Goal: Complete application form

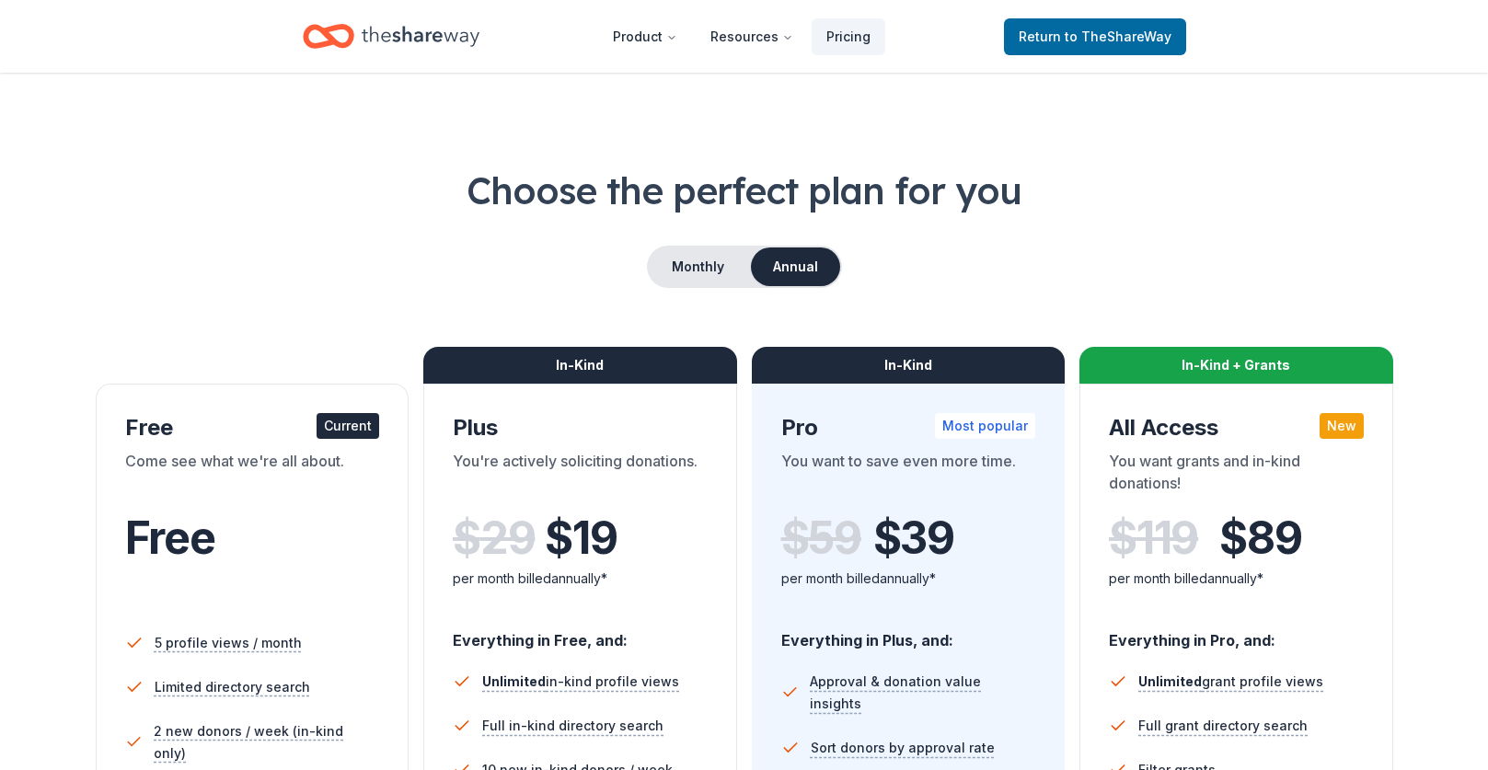
scroll to position [26, 0]
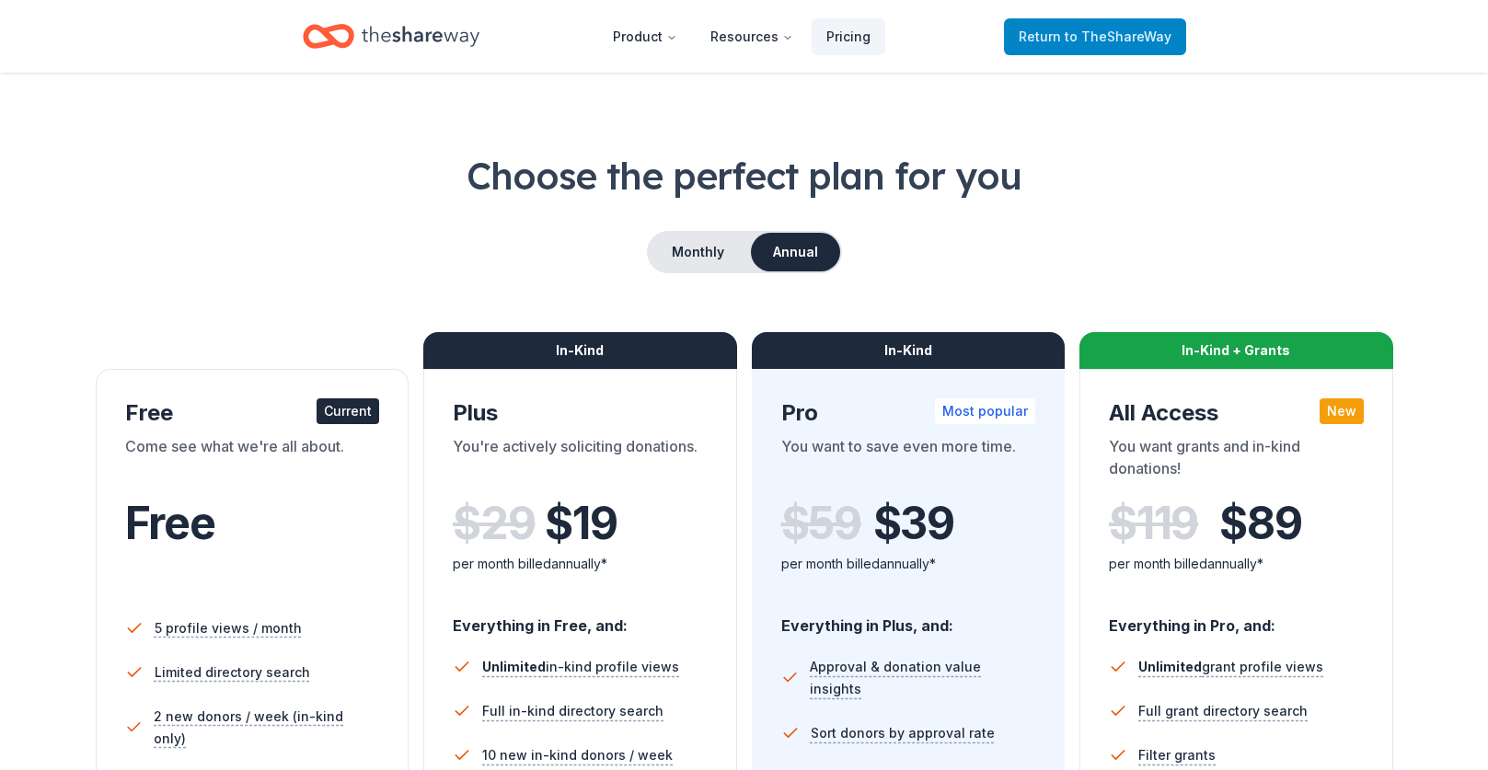
click at [1123, 26] on span "Return to TheShareWay" at bounding box center [1095, 37] width 153 height 22
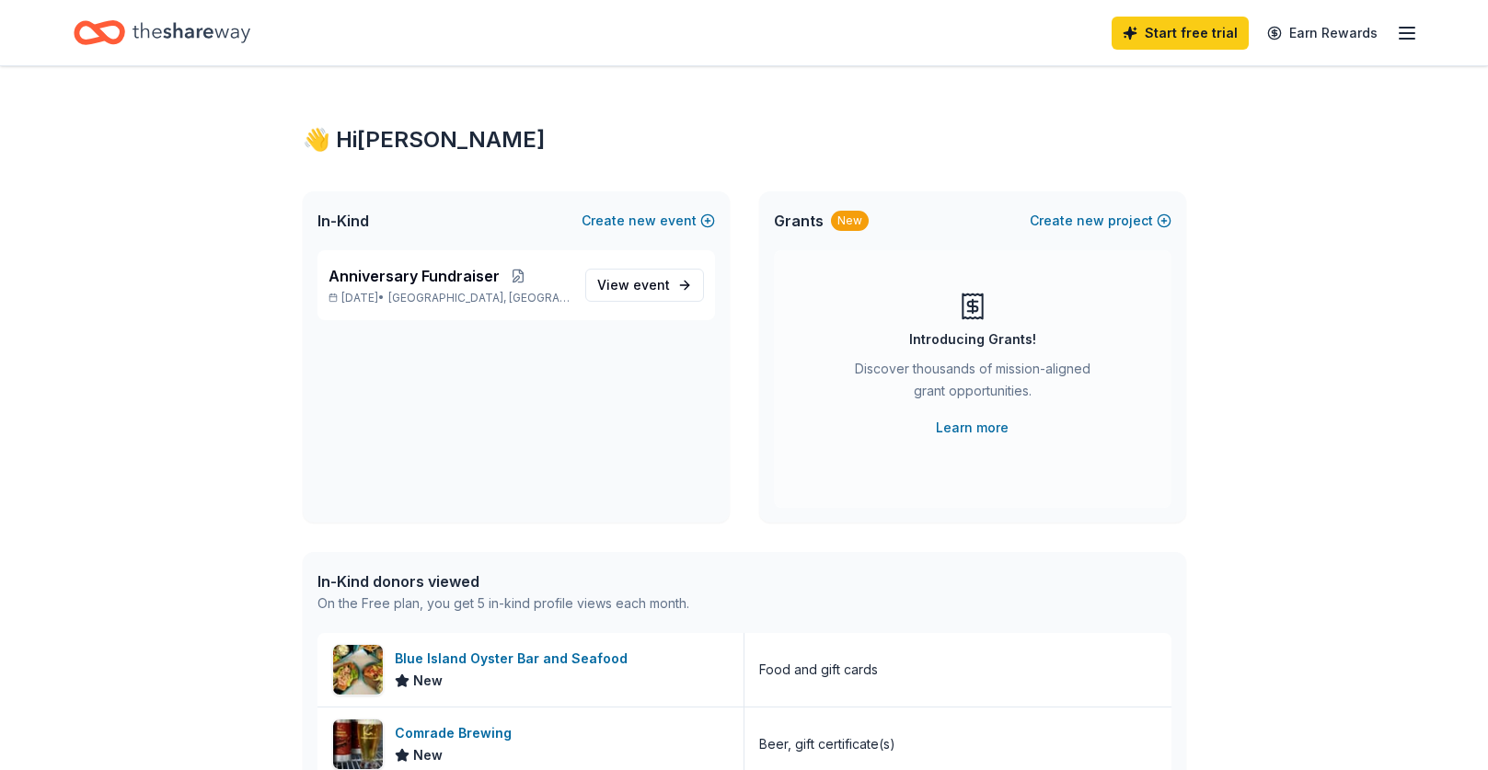
click at [1413, 32] on icon "button" at bounding box center [1407, 33] width 22 height 22
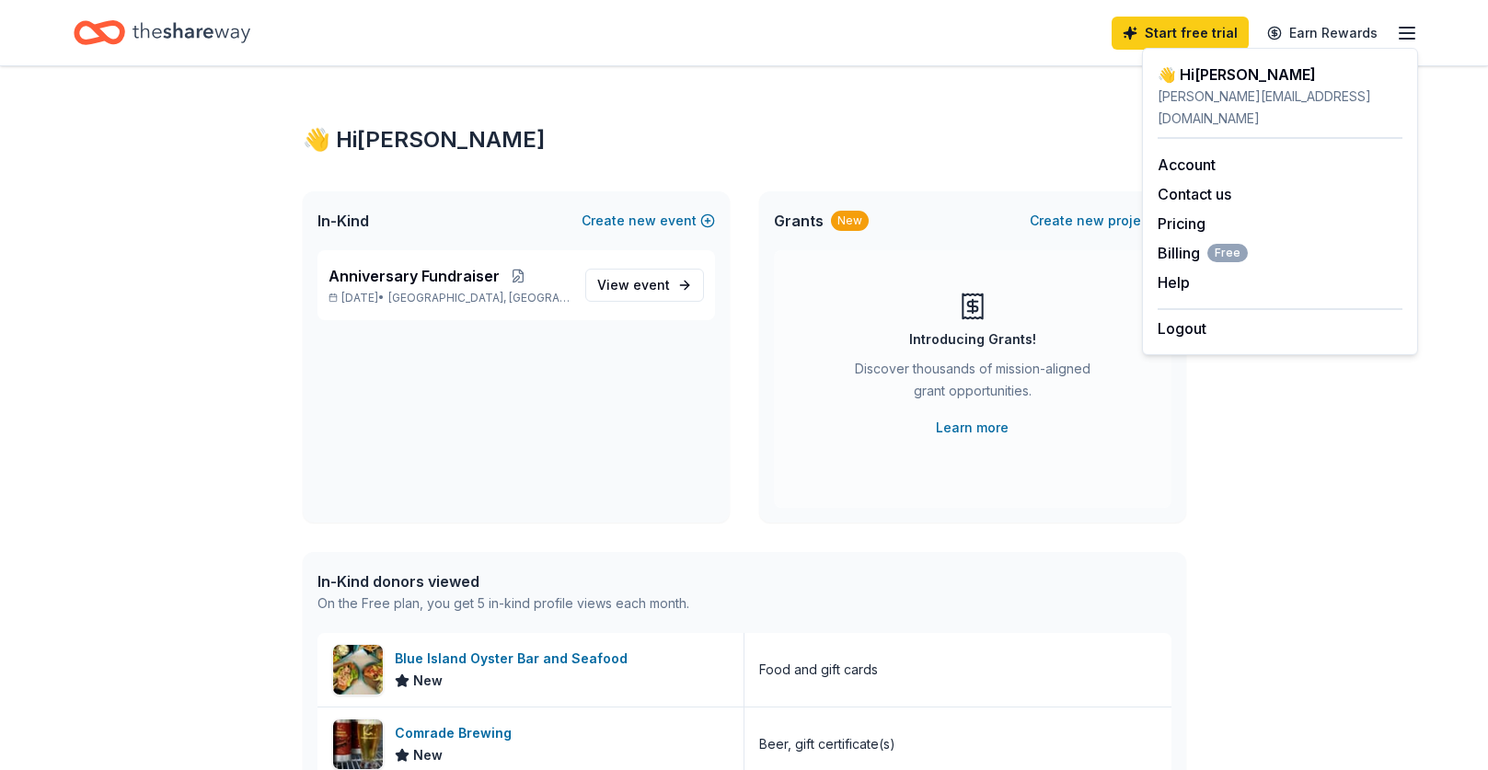
click at [1029, 82] on div "👋 Hi Melanie In-Kind Create new event Anniversary Fundraiser Oct 02, 2025 • Den…" at bounding box center [744, 708] width 942 height 1285
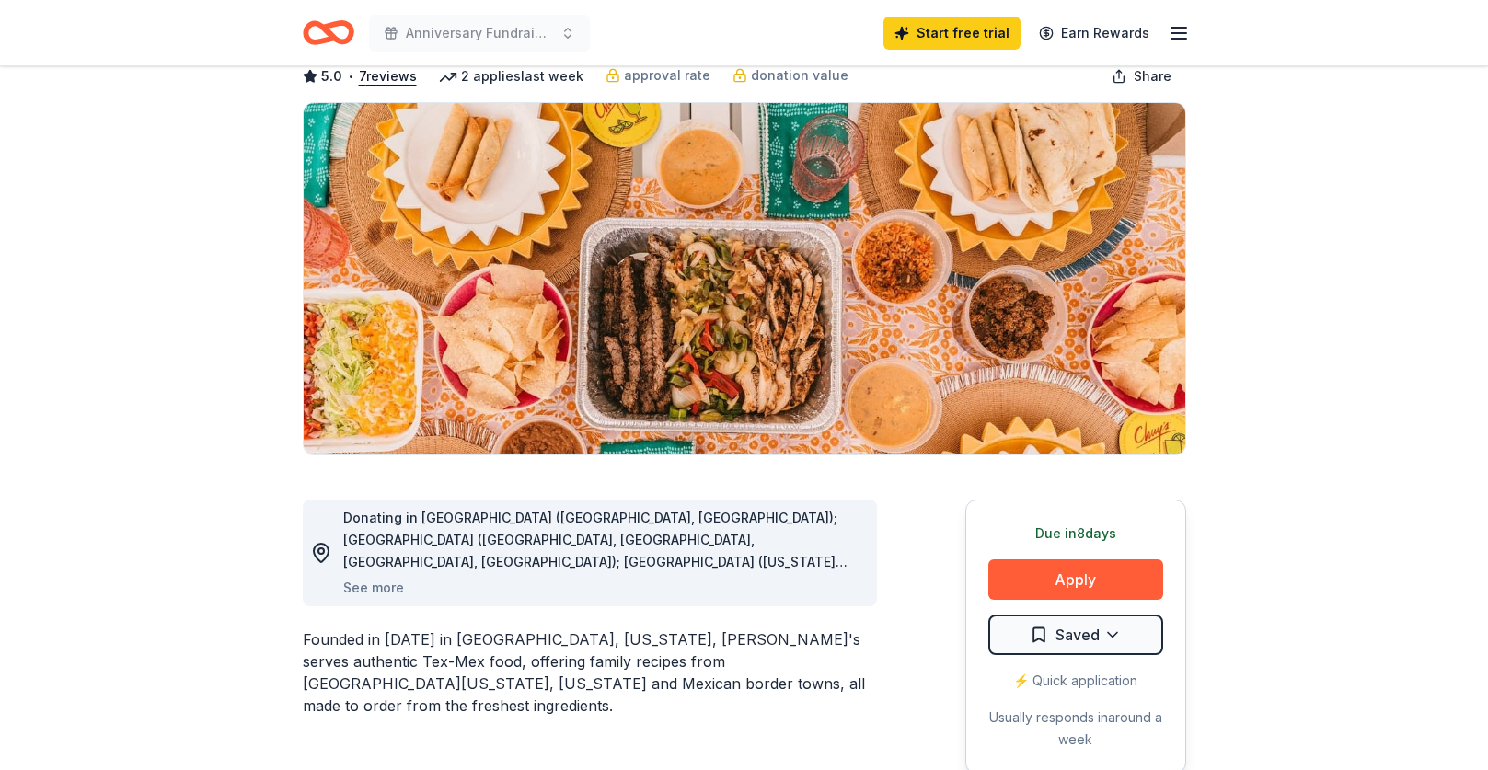
scroll to position [117, 0]
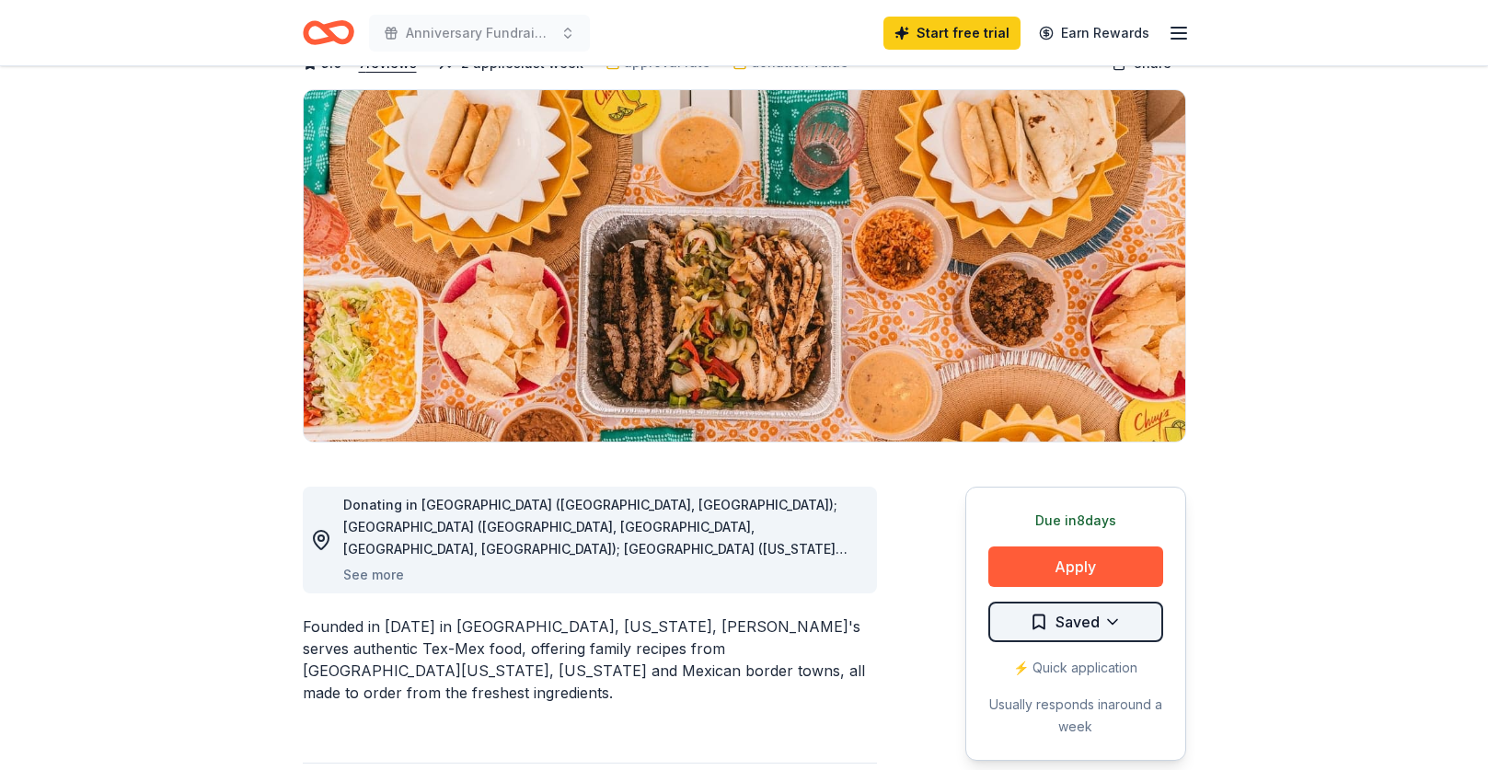
click at [1072, 622] on html "Anniversary Fundraiser Start free trial Earn Rewards Due [DATE] Share Chuy's Te…" at bounding box center [744, 268] width 1488 height 770
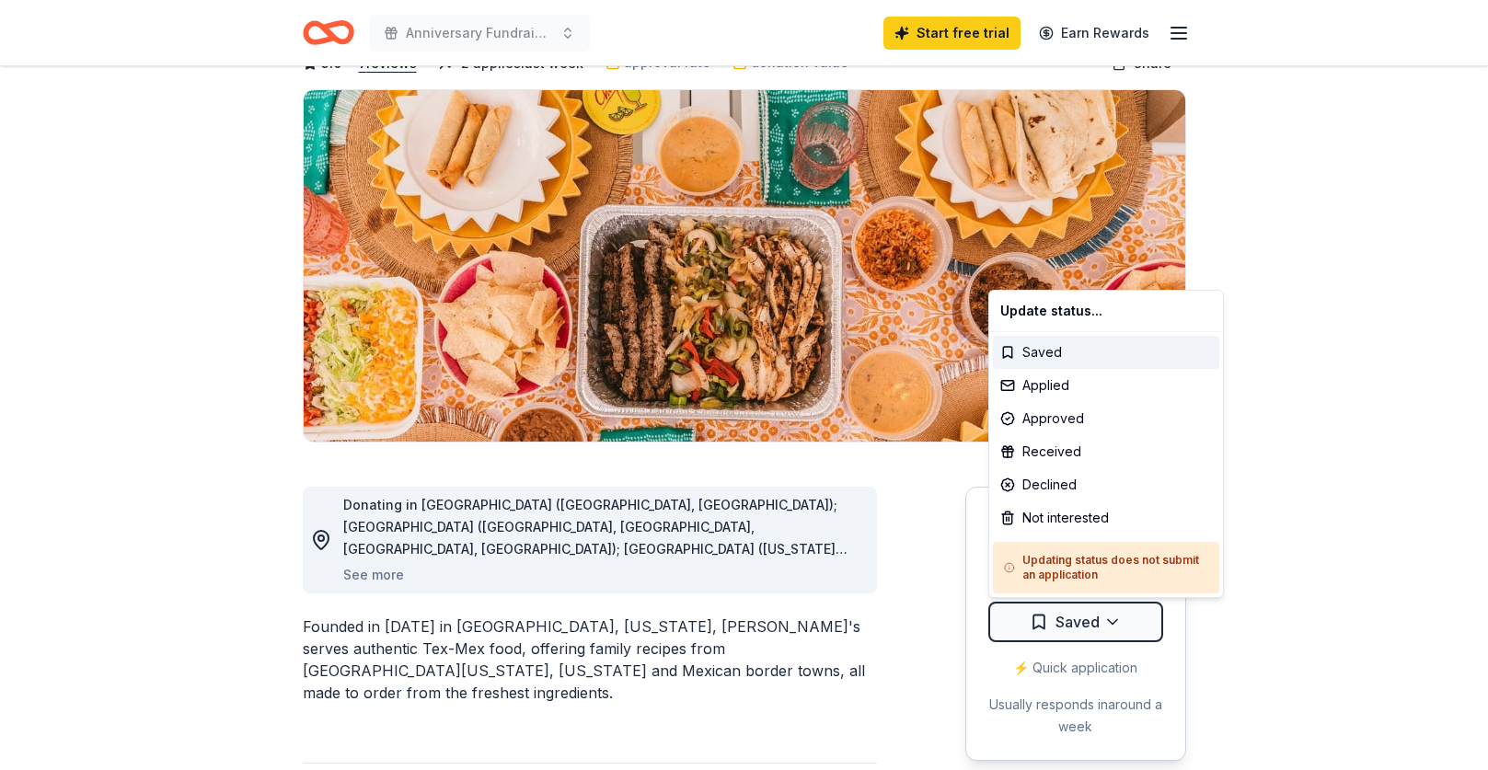
click at [1329, 653] on html "Anniversary Fundraiser Start free trial Earn Rewards Due [DATE] Share Chuy's Te…" at bounding box center [744, 268] width 1488 height 770
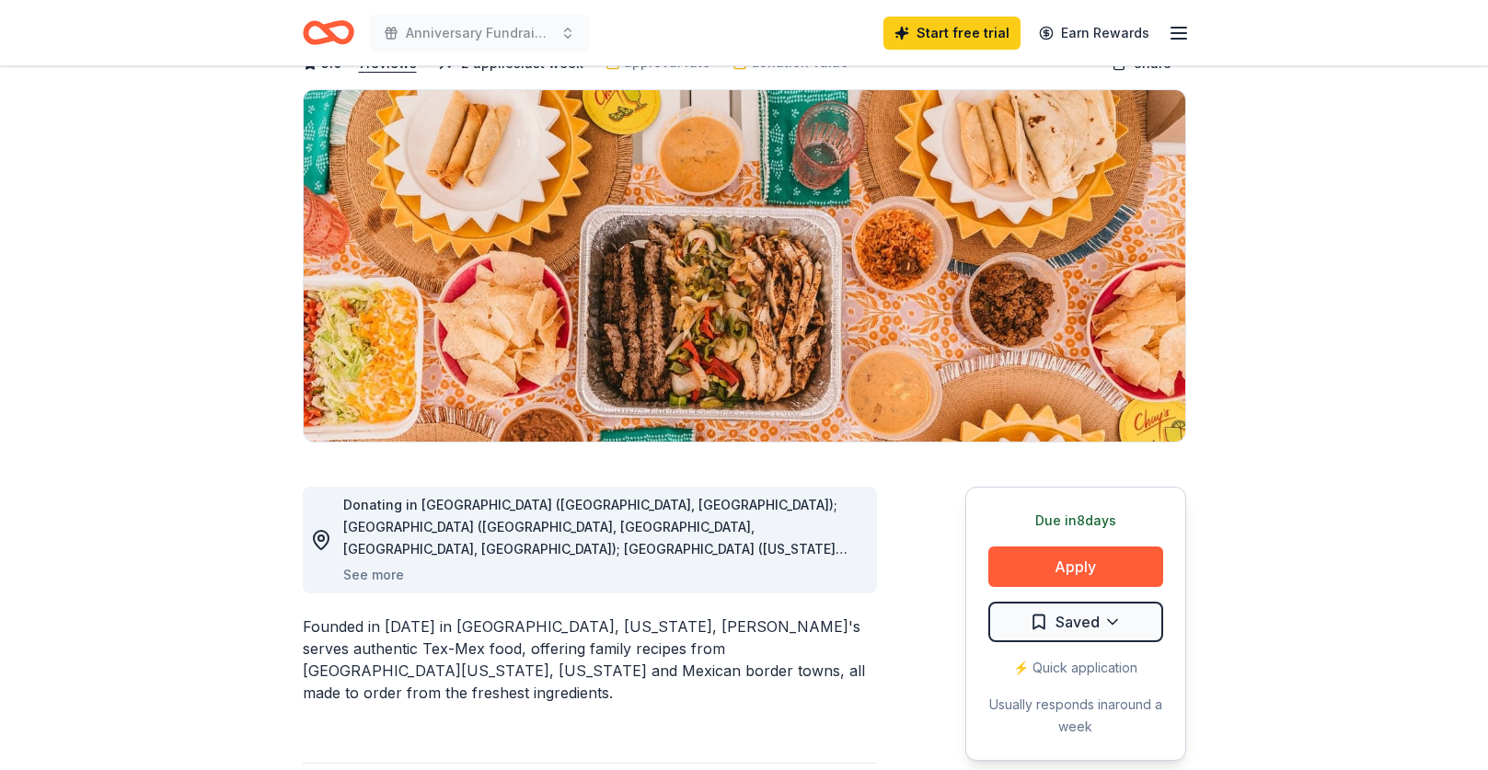
click at [1113, 662] on div "⚡️ Quick application" at bounding box center [1075, 668] width 175 height 22
click at [1118, 570] on button "Apply" at bounding box center [1075, 567] width 175 height 40
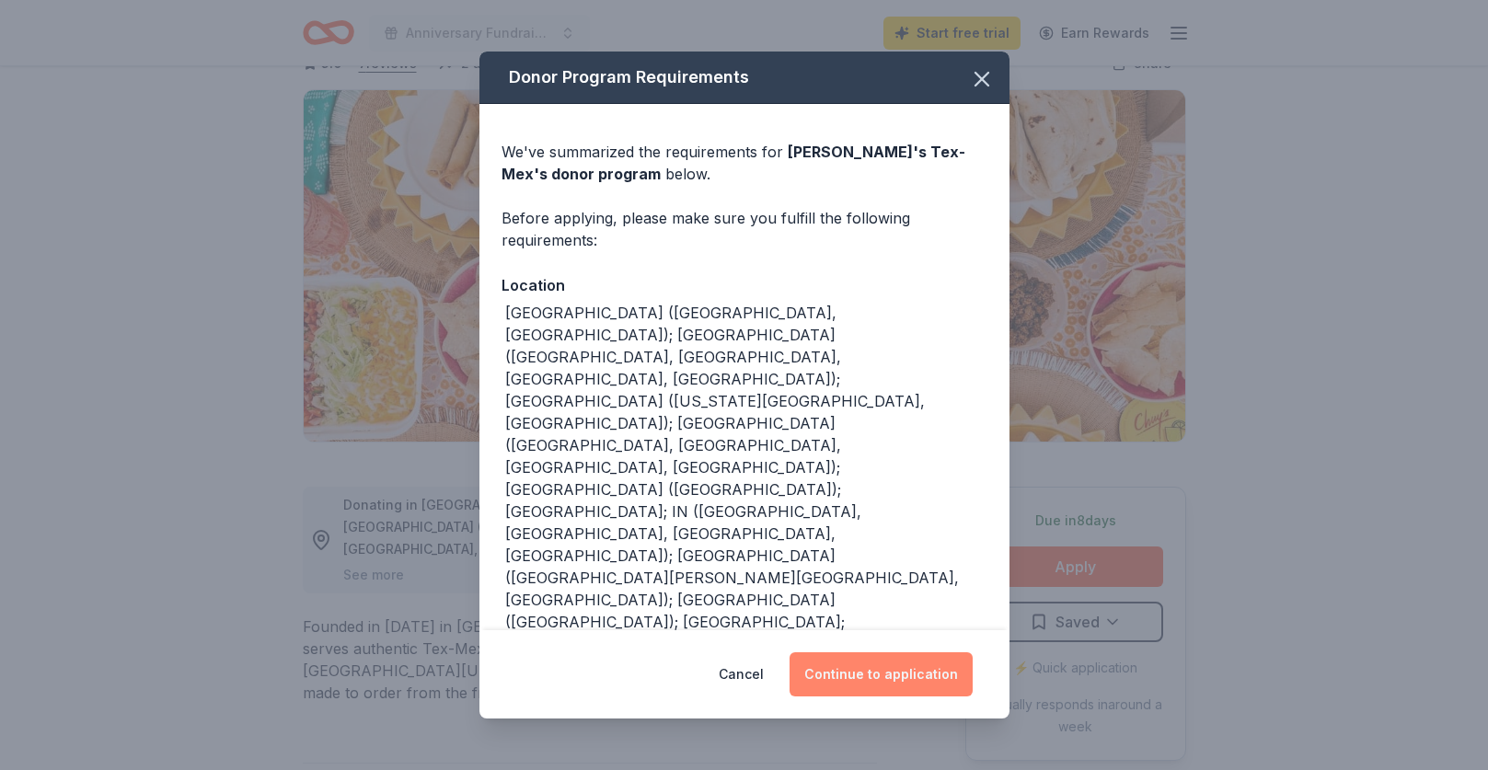
drag, startPoint x: 884, startPoint y: 655, endPoint x: 893, endPoint y: 658, distance: 9.6
click at [884, 655] on button "Continue to application" at bounding box center [880, 674] width 183 height 44
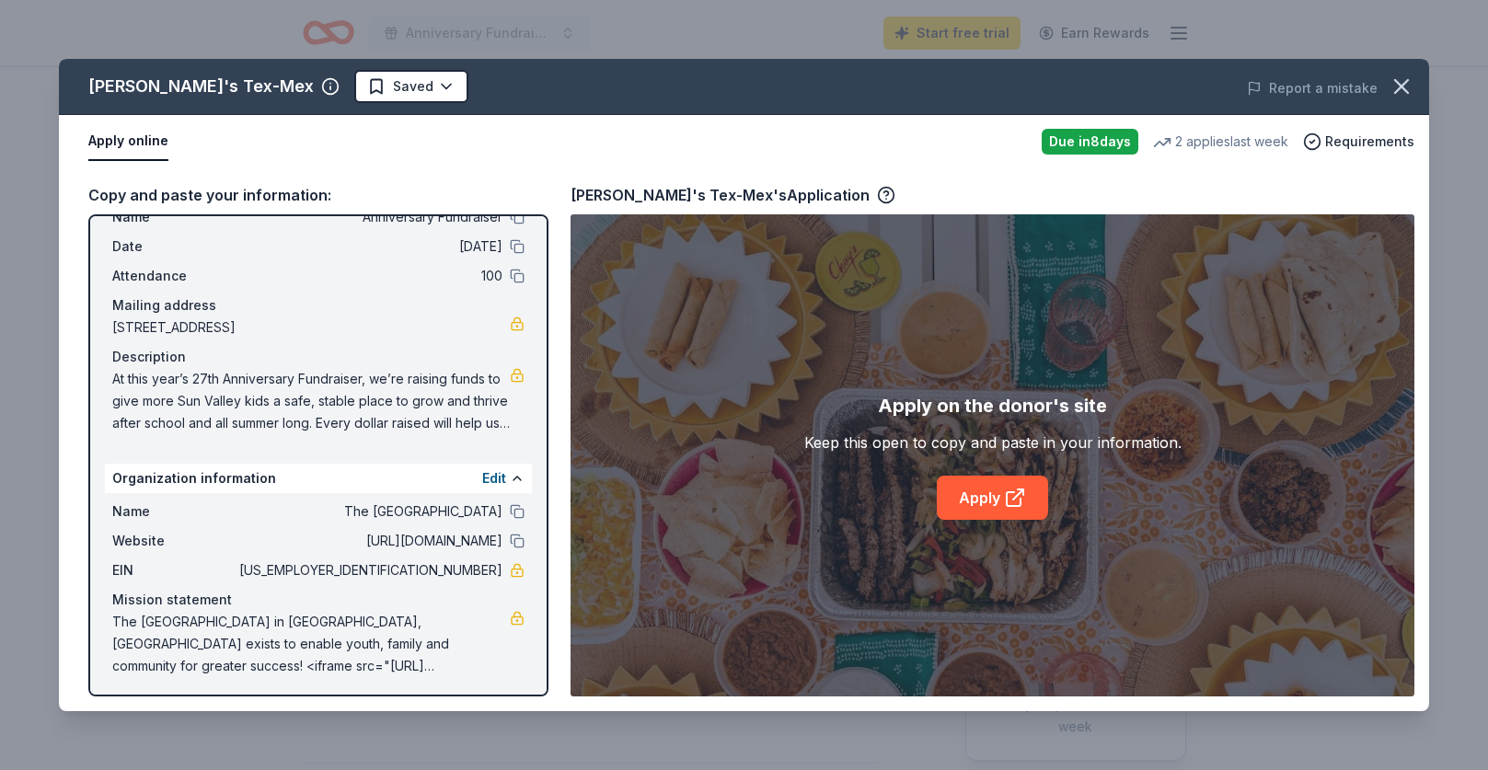
scroll to position [66, 0]
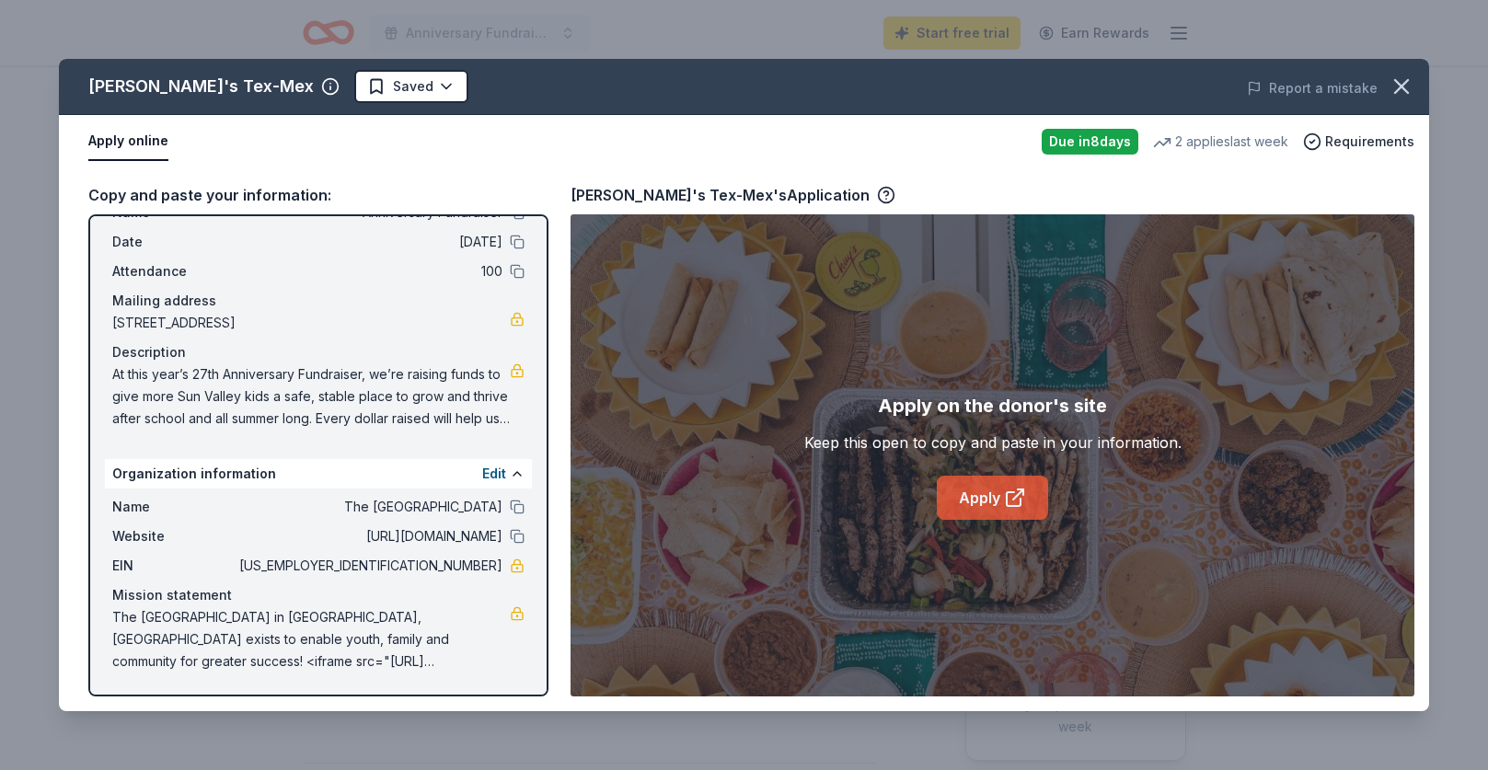
click at [1009, 498] on icon at bounding box center [1015, 498] width 22 height 22
click at [1120, 143] on div "Due [DATE]" at bounding box center [1090, 142] width 97 height 26
click at [1320, 142] on circle "button" at bounding box center [1313, 142] width 16 height 16
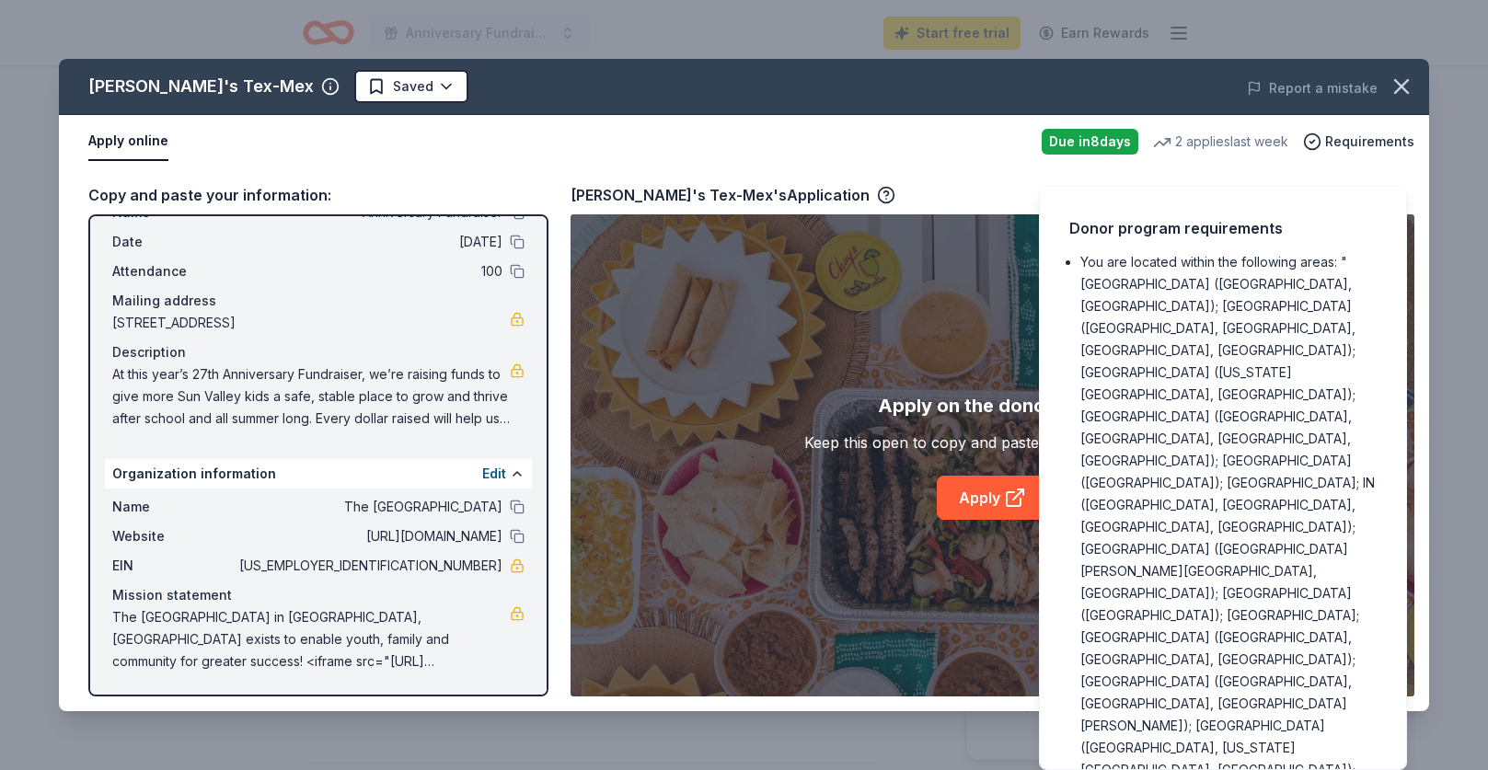
click at [849, 244] on div "Apply on the donor's site Keep this open to copy and paste in your information.…" at bounding box center [992, 455] width 844 height 482
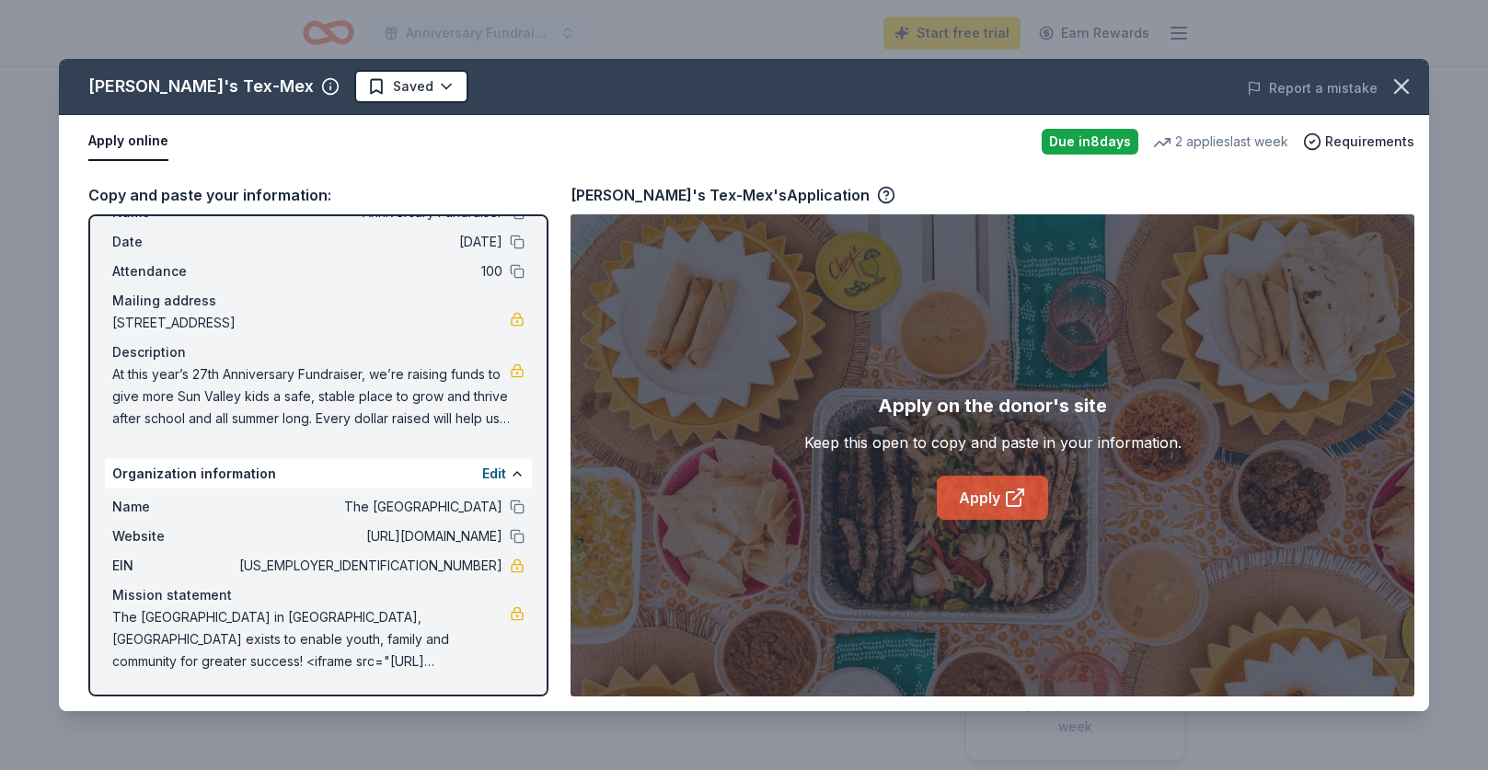
click at [1021, 492] on icon at bounding box center [1015, 498] width 22 height 22
